Goal: Task Accomplishment & Management: Manage account settings

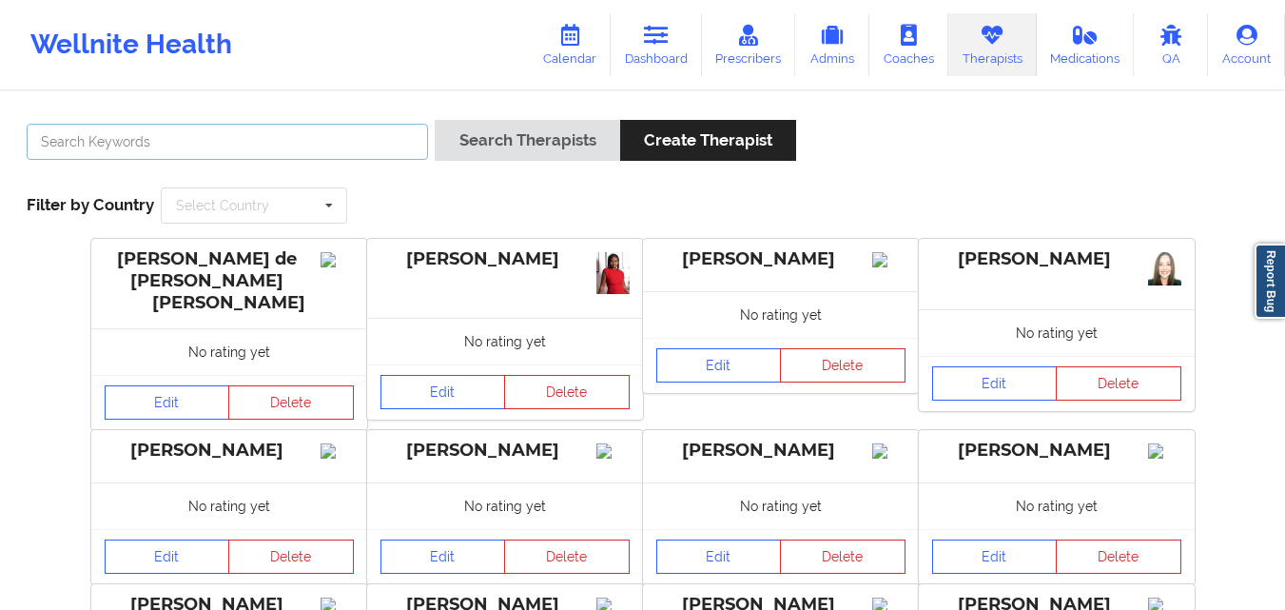
click at [358, 127] on input "text" at bounding box center [227, 142] width 401 height 36
type input "cassie"
click at [435, 120] on button "Search Therapists" at bounding box center [527, 140] width 185 height 41
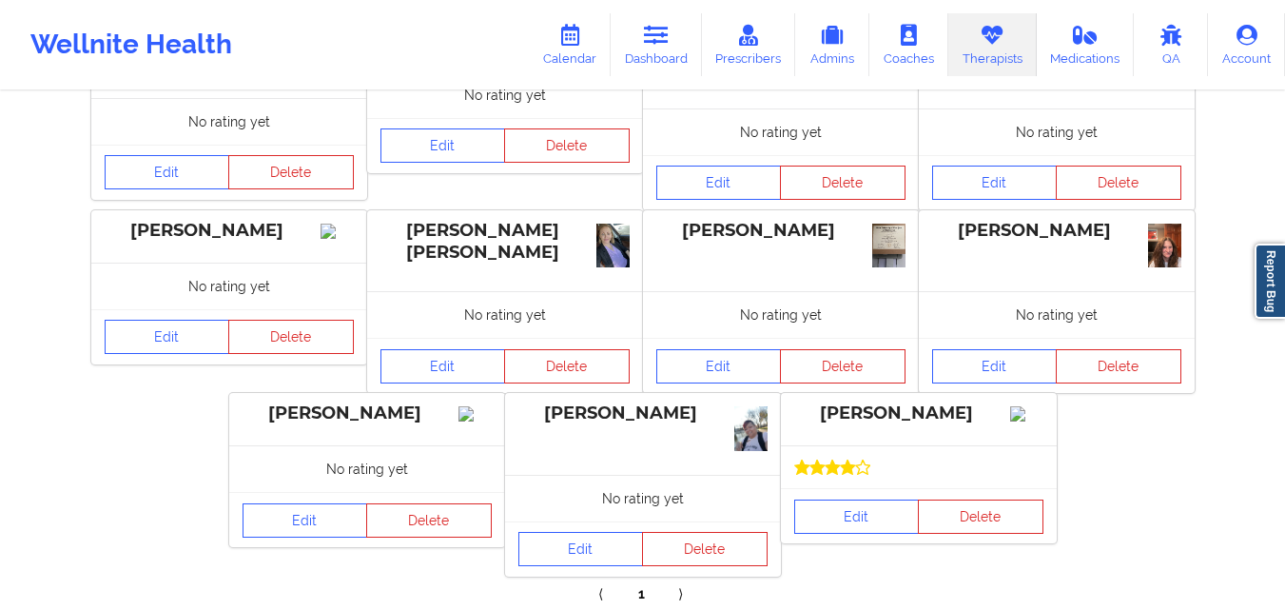
scroll to position [396, 0]
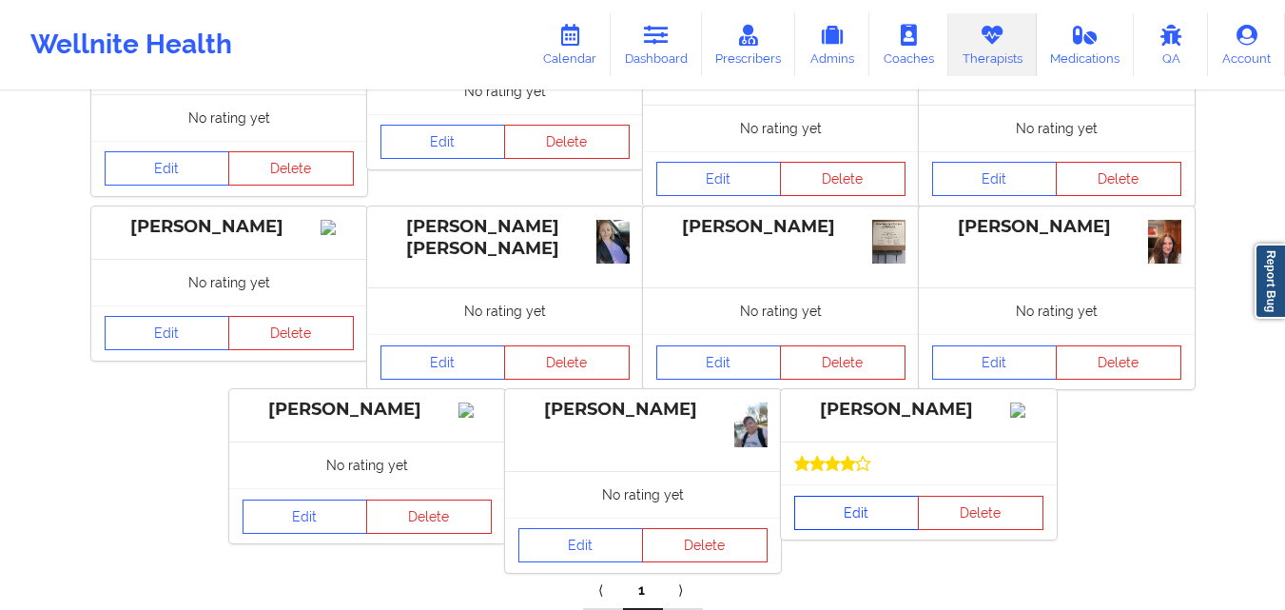
click at [876, 514] on link "Edit" at bounding box center [857, 513] width 126 height 34
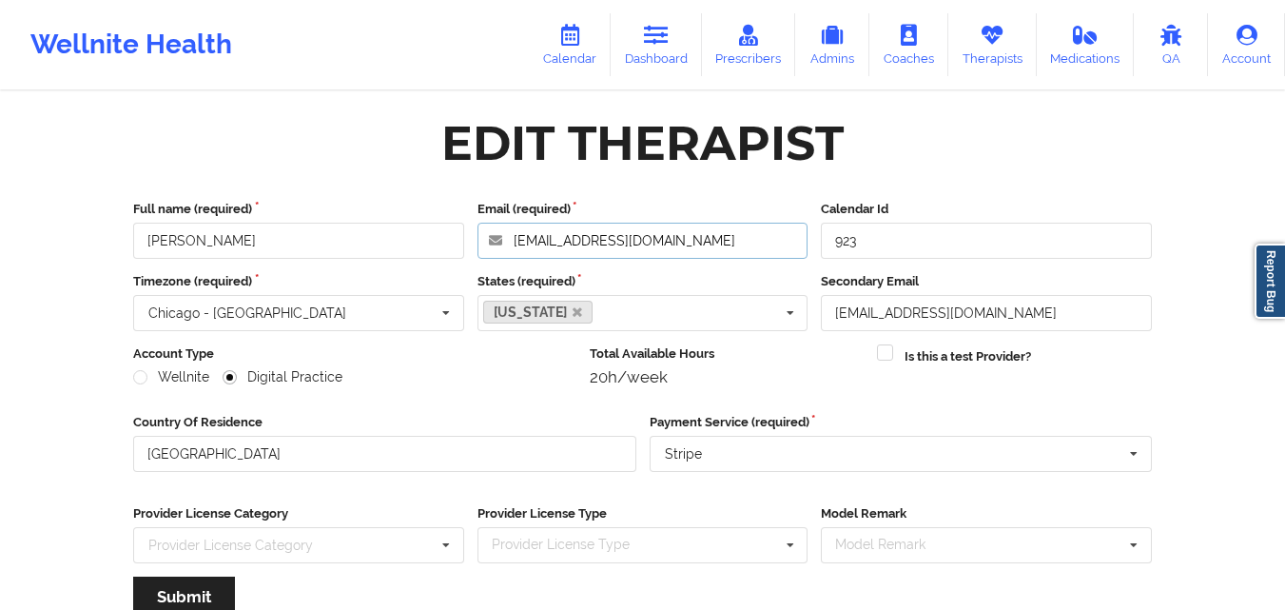
click at [697, 241] on input "[EMAIL_ADDRESS][DOMAIN_NAME]" at bounding box center [643, 241] width 331 height 36
click at [973, 42] on link "Therapists" at bounding box center [993, 44] width 88 height 63
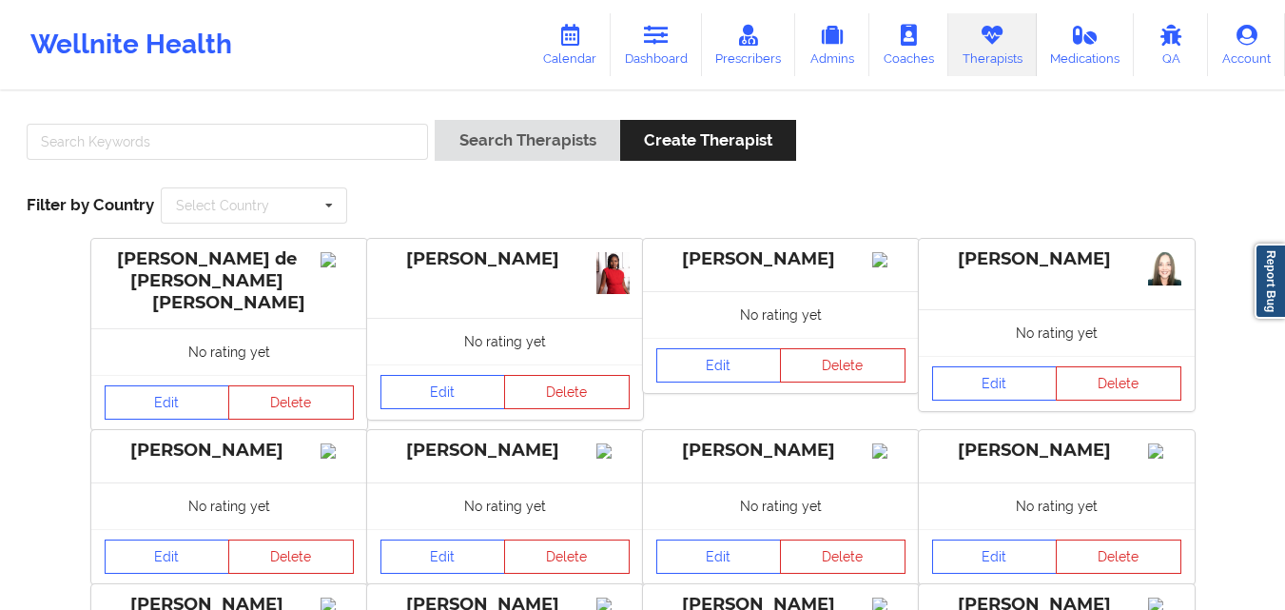
click at [391, 119] on div "Search Therapists Create Therapist Filter by Country Select Country [GEOGRAPHIC…" at bounding box center [642, 172] width 1259 height 130
click at [363, 141] on input "text" at bounding box center [227, 142] width 401 height 36
type input "[PERSON_NAME]"
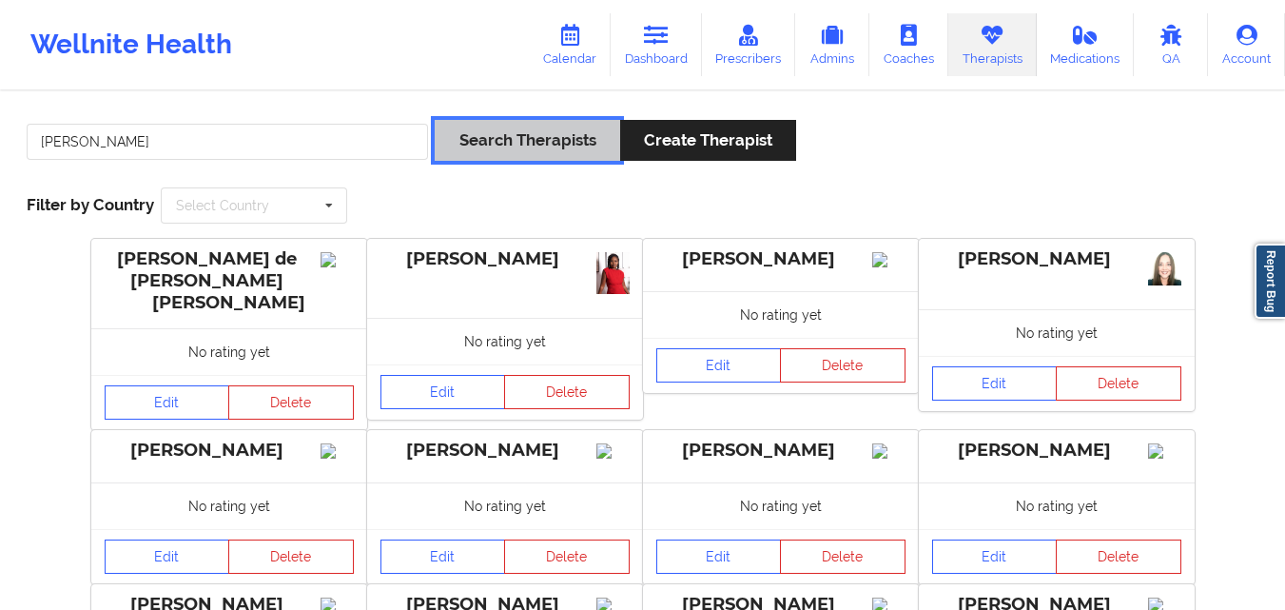
click at [521, 146] on button "Search Therapists" at bounding box center [527, 140] width 185 height 41
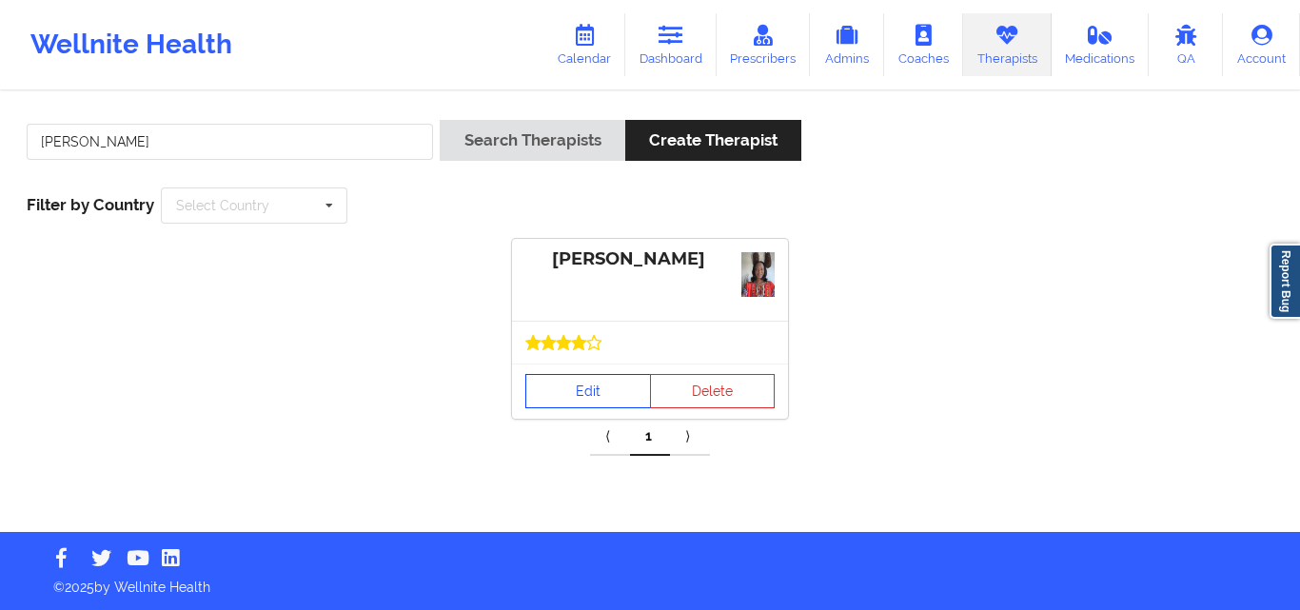
click at [583, 380] on link "Edit" at bounding box center [588, 391] width 126 height 34
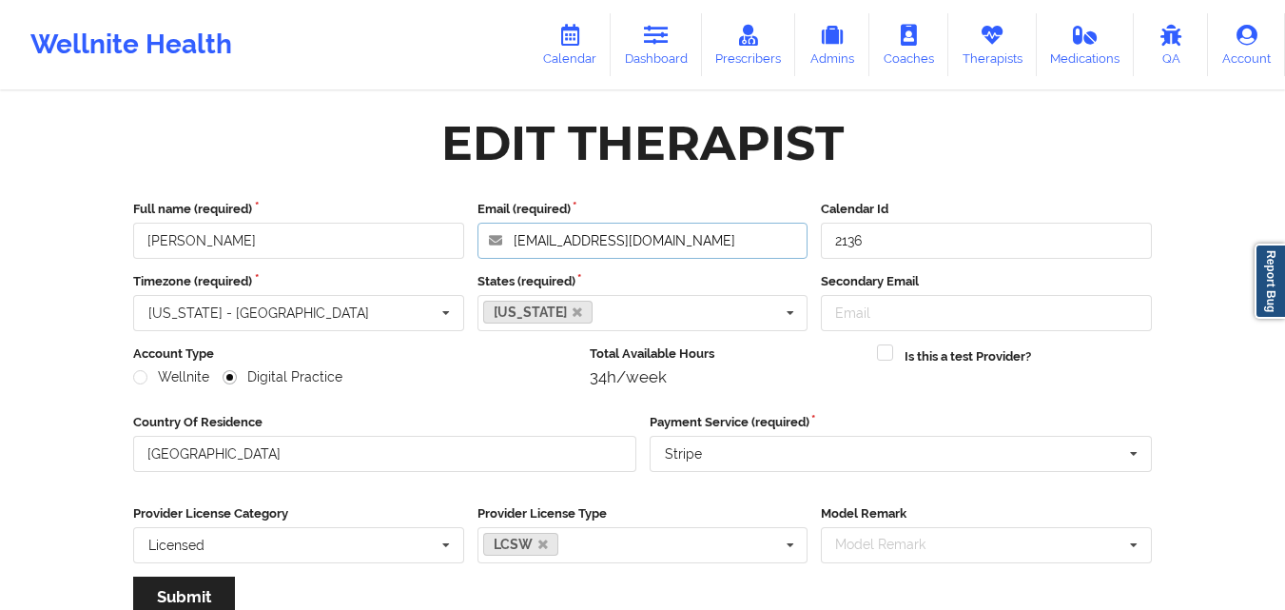
click at [722, 251] on input "[EMAIL_ADDRESS][DOMAIN_NAME]" at bounding box center [643, 241] width 331 height 36
click at [733, 225] on input "[EMAIL_ADDRESS][DOMAIN_NAME]" at bounding box center [643, 241] width 331 height 36
click at [1000, 37] on icon at bounding box center [992, 35] width 25 height 21
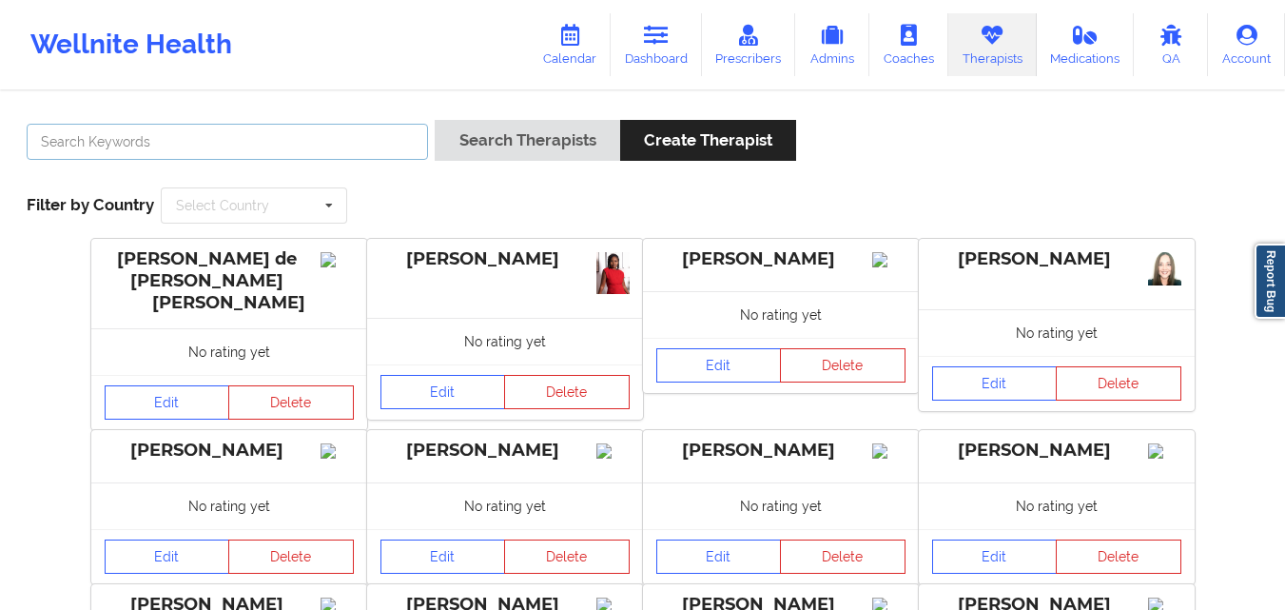
click at [336, 153] on input "text" at bounding box center [227, 142] width 401 height 36
paste input "[PERSON_NAME]"
click at [533, 163] on div "Search Therapists Create Therapist" at bounding box center [616, 147] width 362 height 54
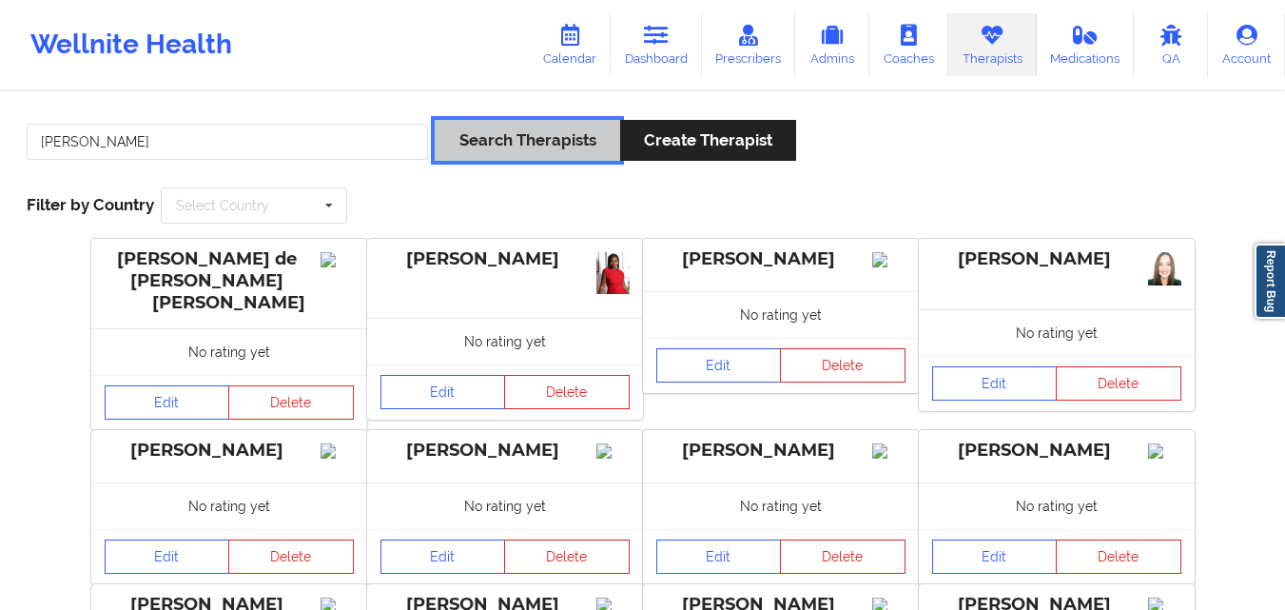
click at [550, 126] on button "Search Therapists" at bounding box center [527, 140] width 185 height 41
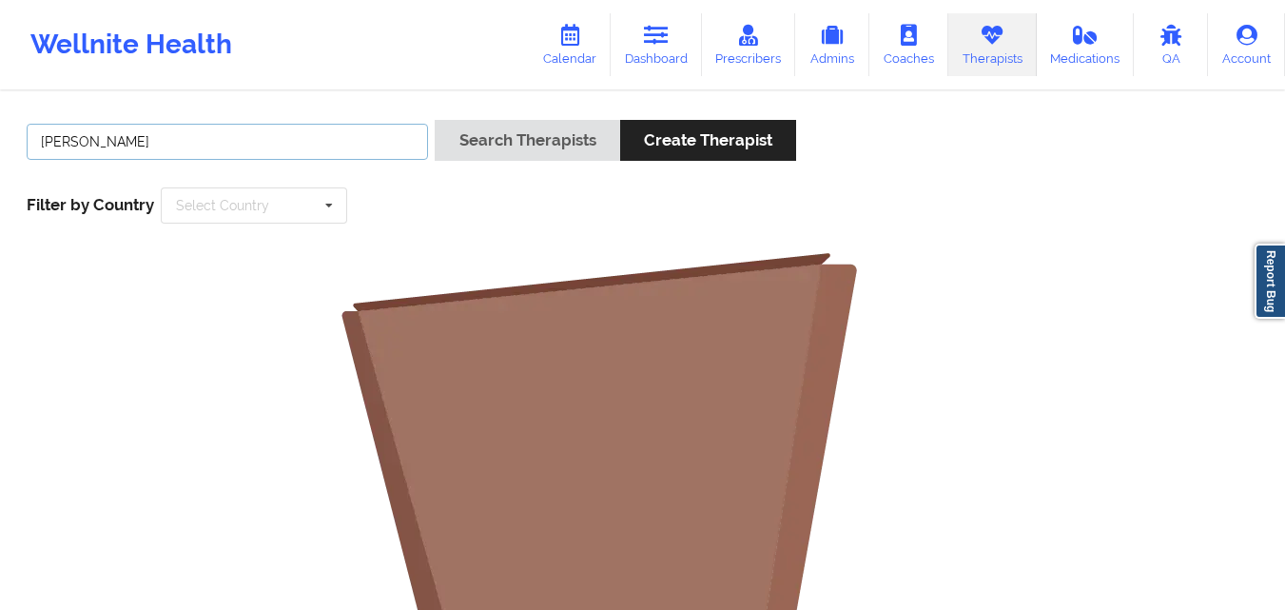
click at [196, 136] on input "[PERSON_NAME]" at bounding box center [227, 142] width 401 height 36
click at [435, 120] on button "Search Therapists" at bounding box center [527, 140] width 185 height 41
paste input "[PERSON_NAME]"
click at [128, 138] on input "[PERSON_NAME]" at bounding box center [227, 142] width 401 height 36
type input "[PERSON_NAME]"
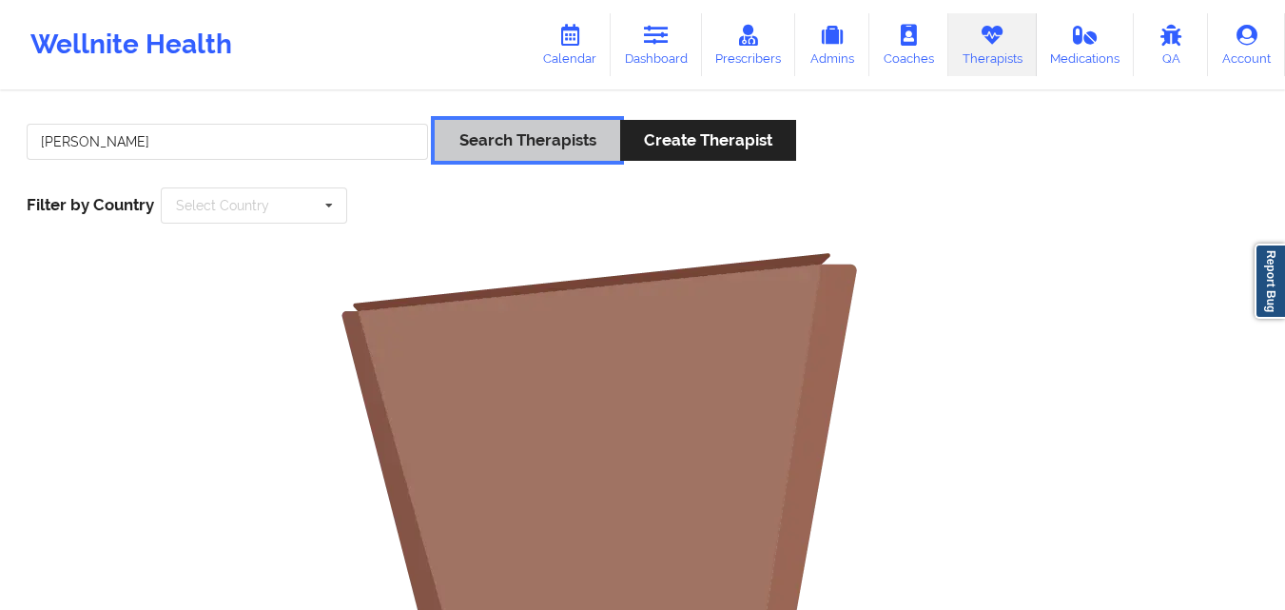
click at [519, 138] on button "Search Therapists" at bounding box center [527, 140] width 185 height 41
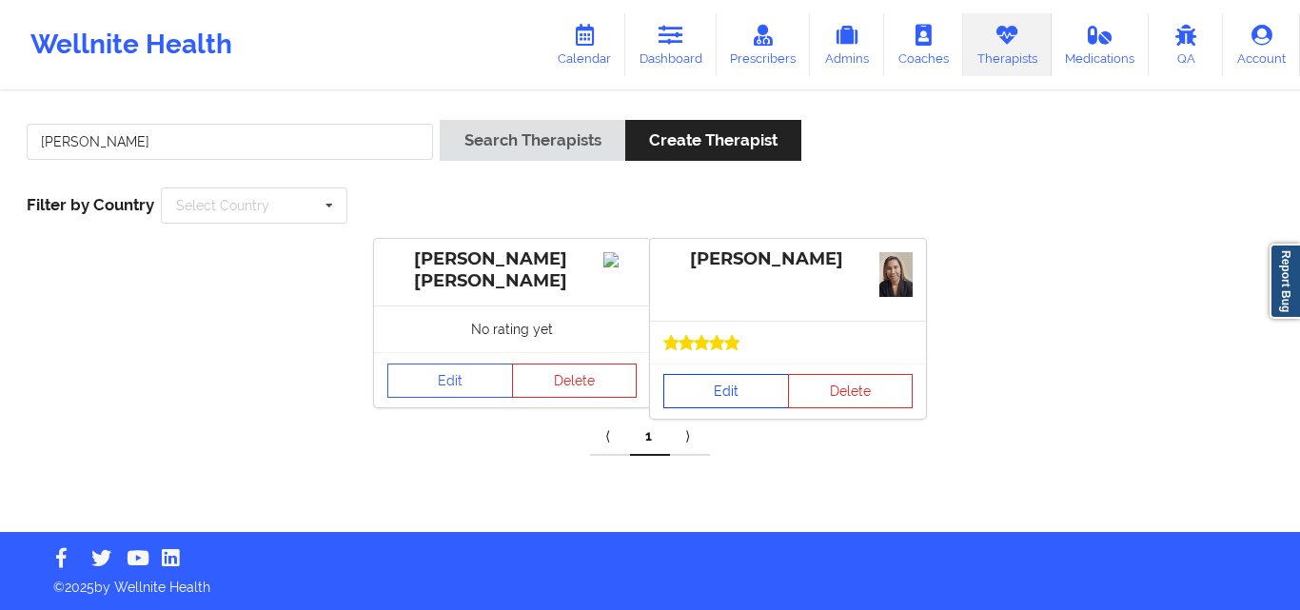
click at [720, 388] on link "Edit" at bounding box center [726, 391] width 126 height 34
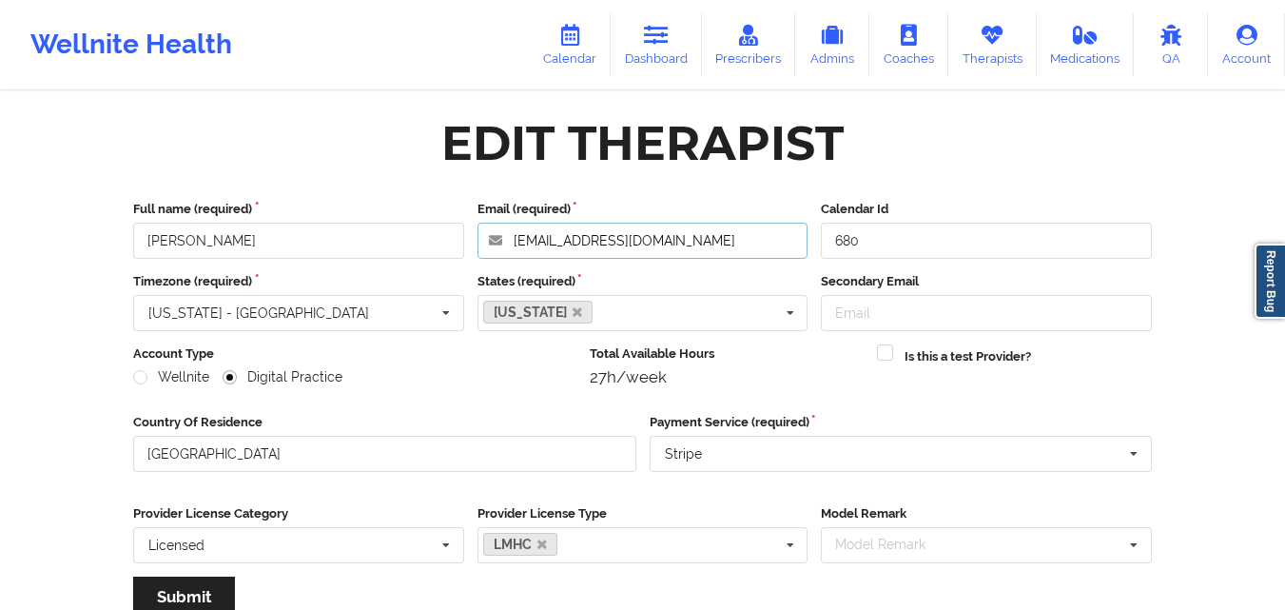
click at [689, 241] on input "[EMAIL_ADDRESS][DOMAIN_NAME]" at bounding box center [643, 241] width 331 height 36
